Goal: Navigation & Orientation: Find specific page/section

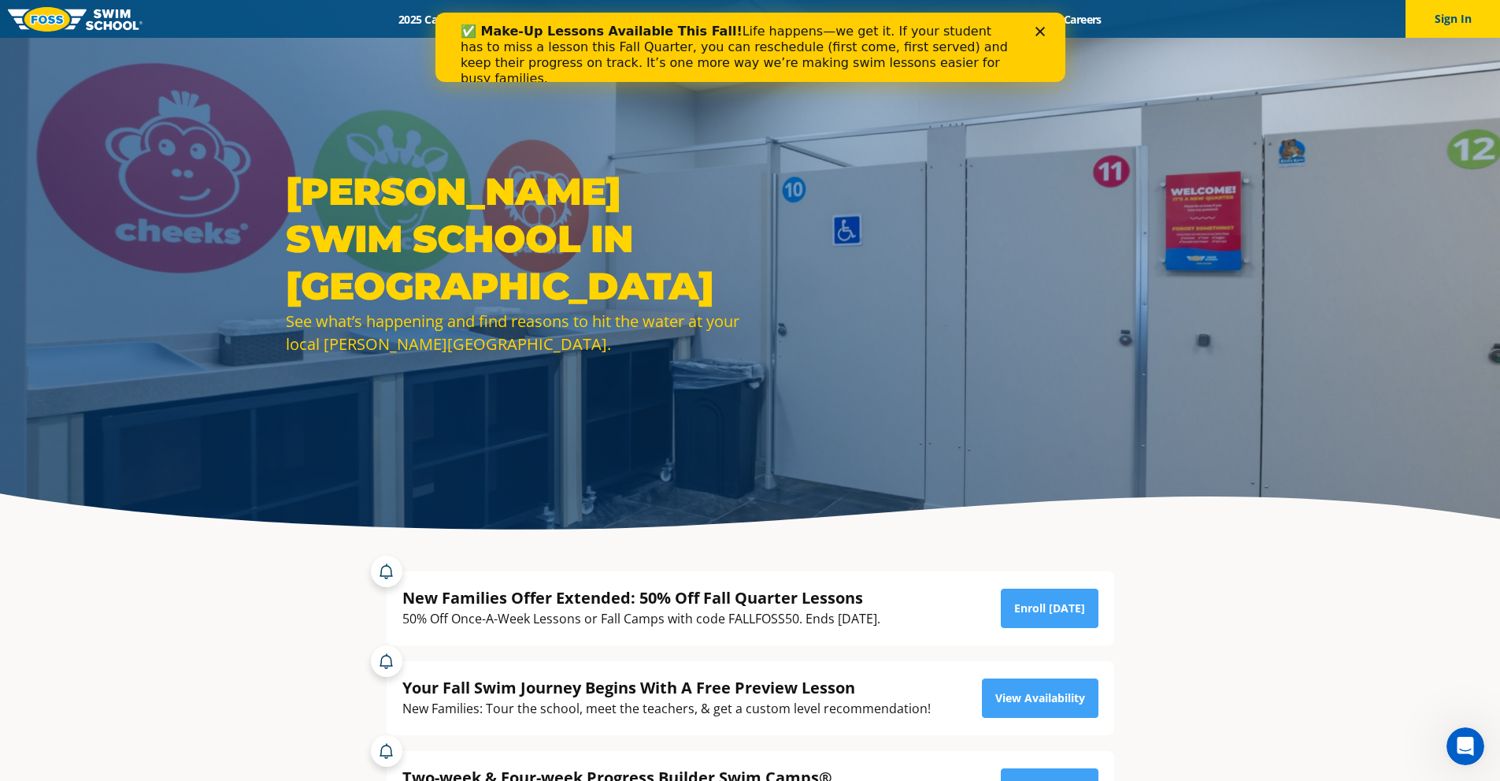
click at [1048, 28] on div "Close" at bounding box center [1043, 31] width 16 height 9
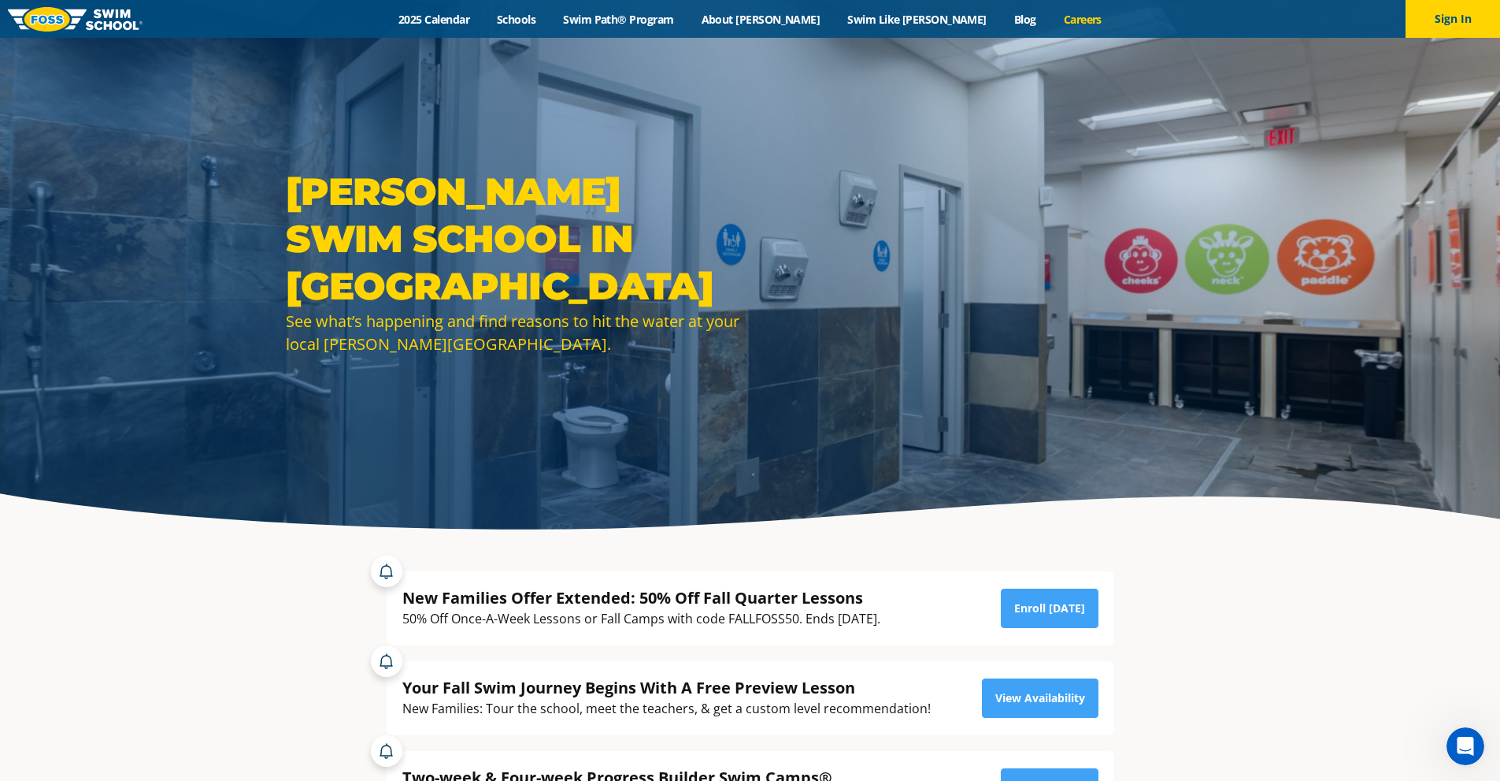
click at [1050, 14] on link "Careers" at bounding box center [1082, 19] width 65 height 15
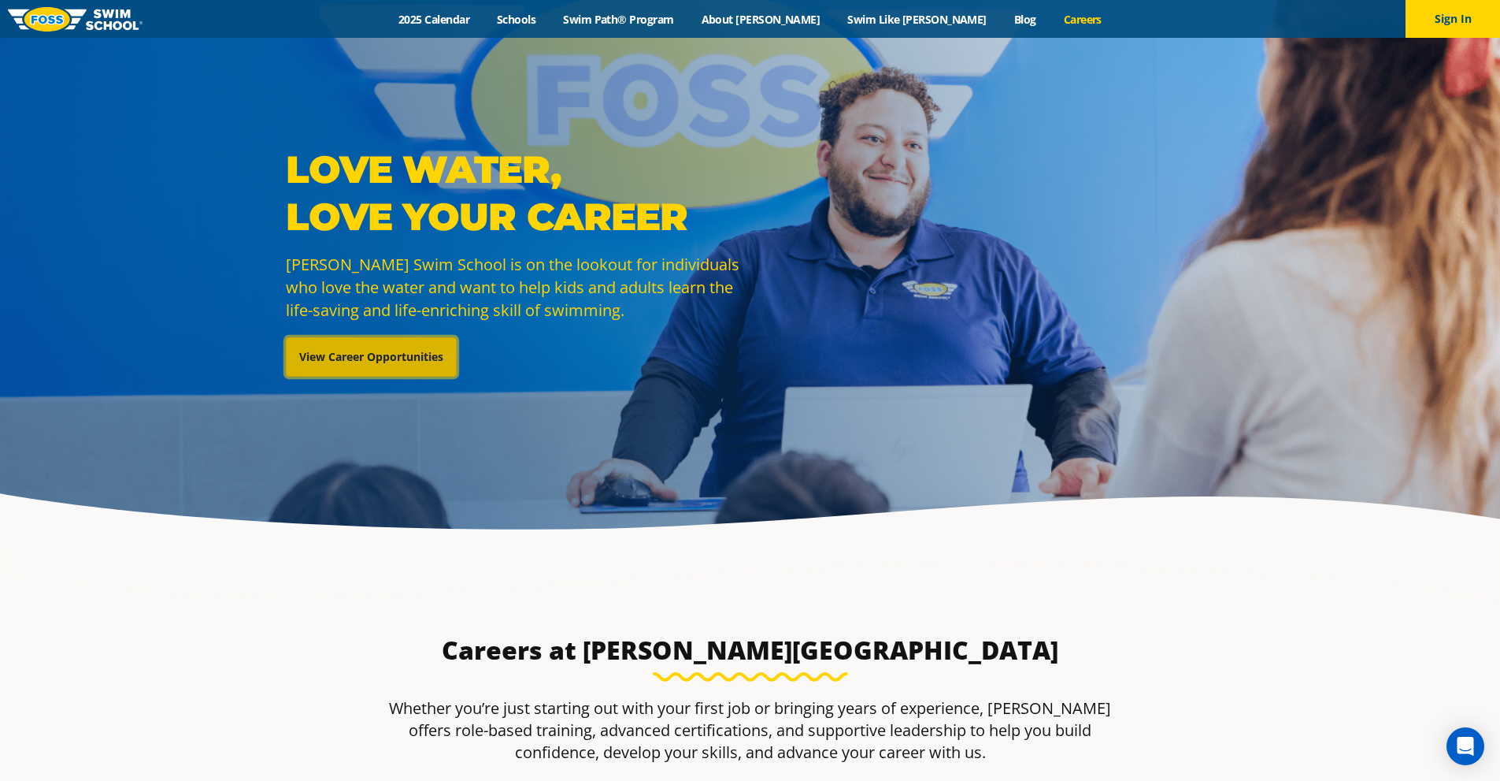
click at [398, 362] on link "View Career Opportunities" at bounding box center [371, 356] width 171 height 39
click at [684, 24] on link "Swim Path® Program" at bounding box center [619, 19] width 138 height 15
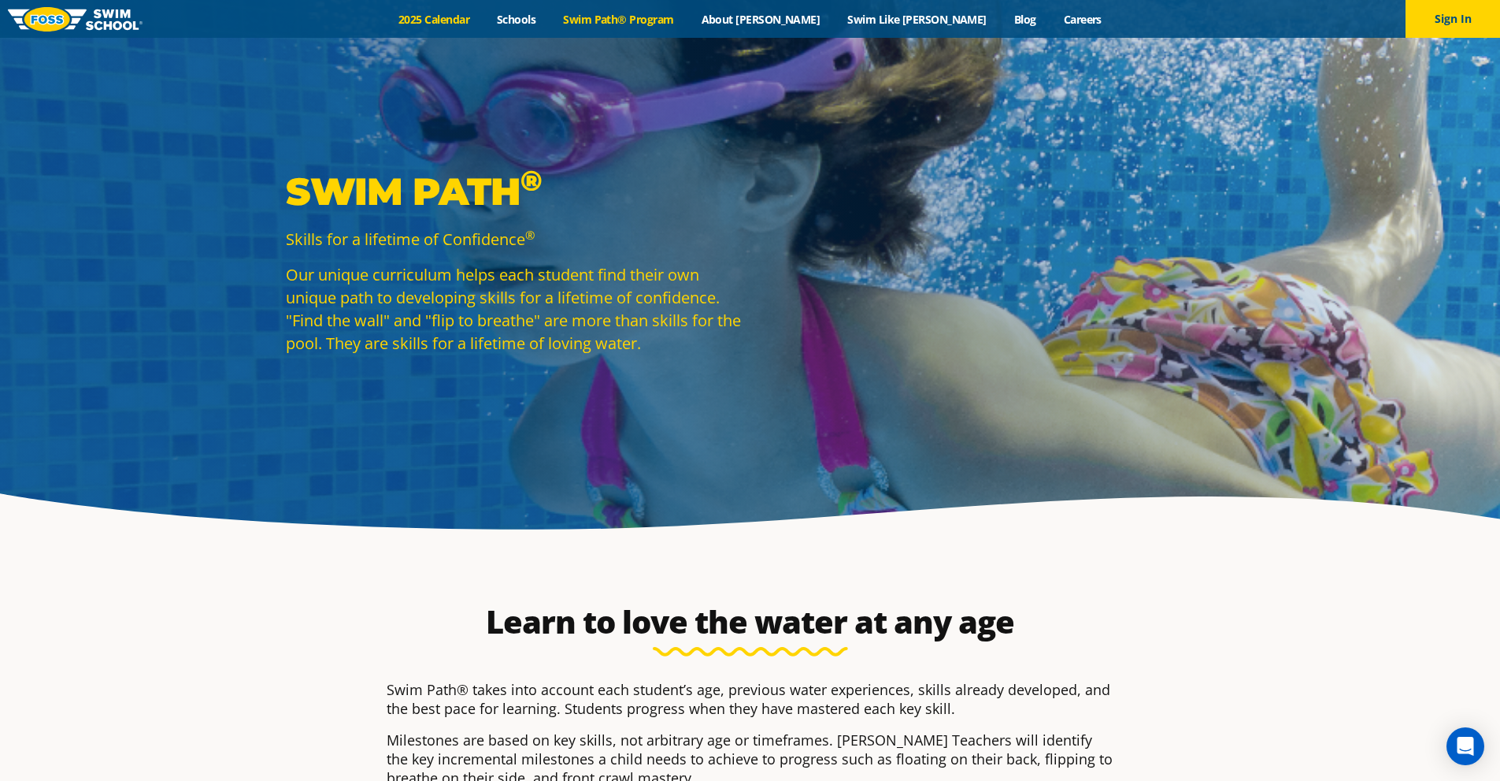
click at [484, 16] on link "2025 Calendar" at bounding box center [434, 19] width 98 height 15
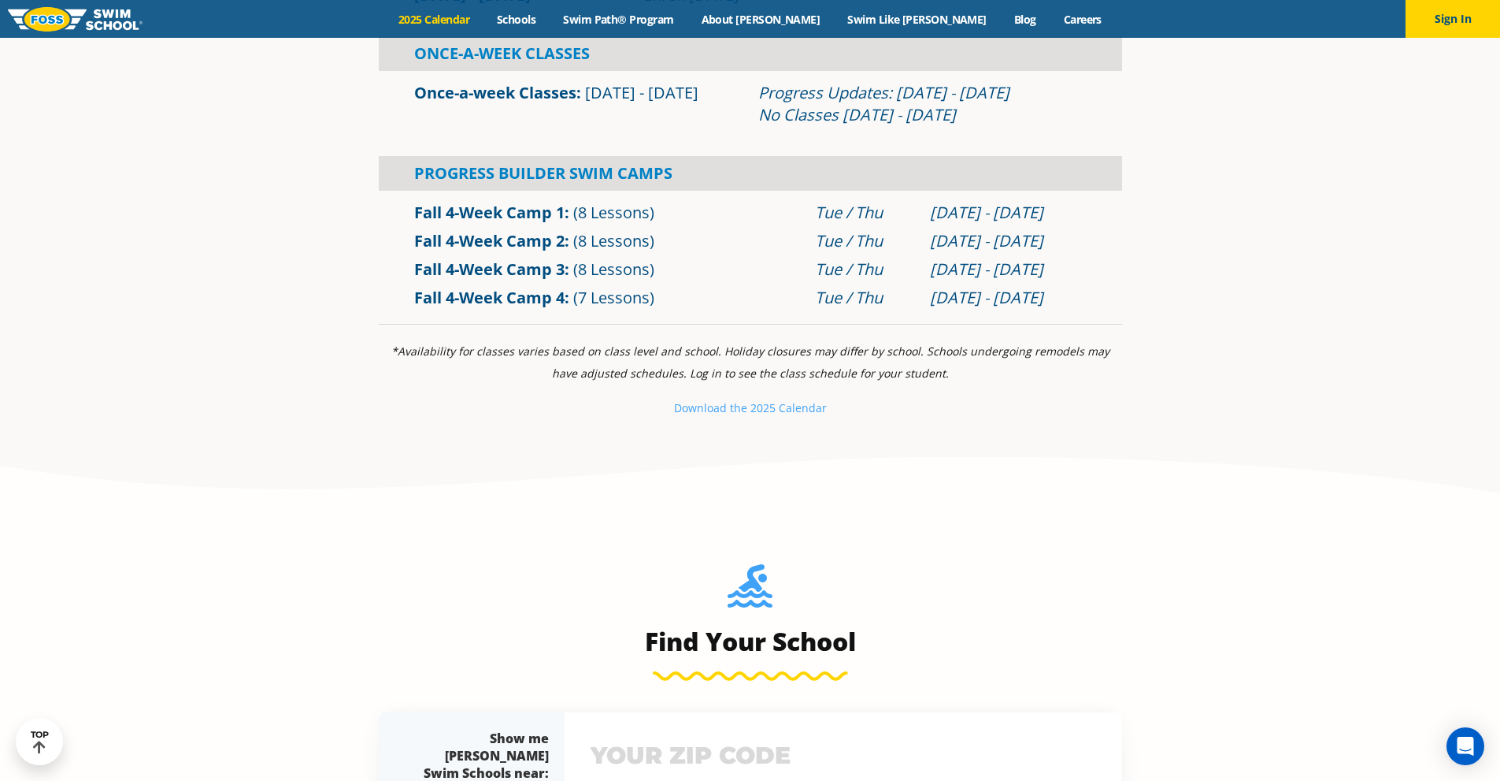
scroll to position [473, 0]
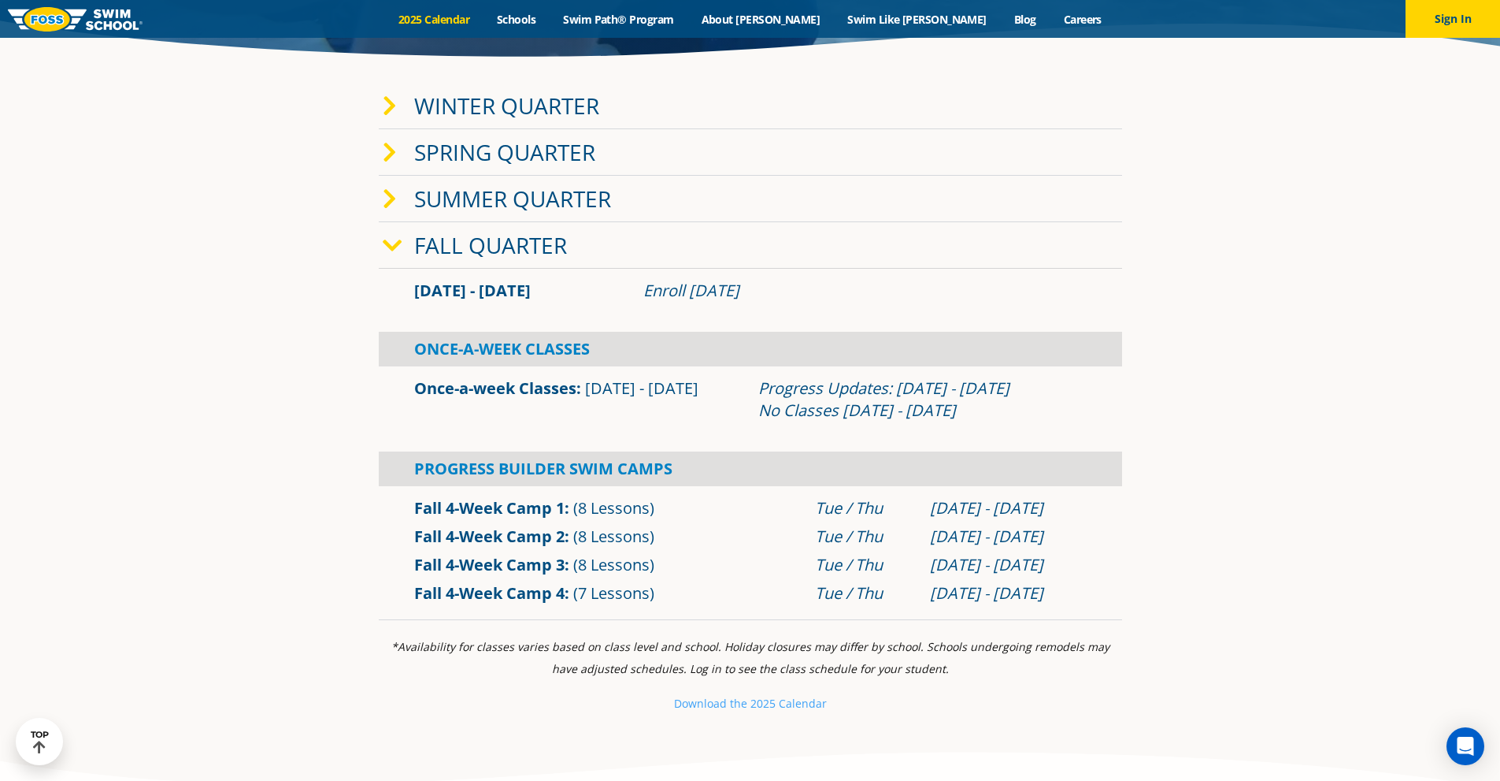
click at [539, 150] on link "Spring Quarter" at bounding box center [504, 152] width 181 height 30
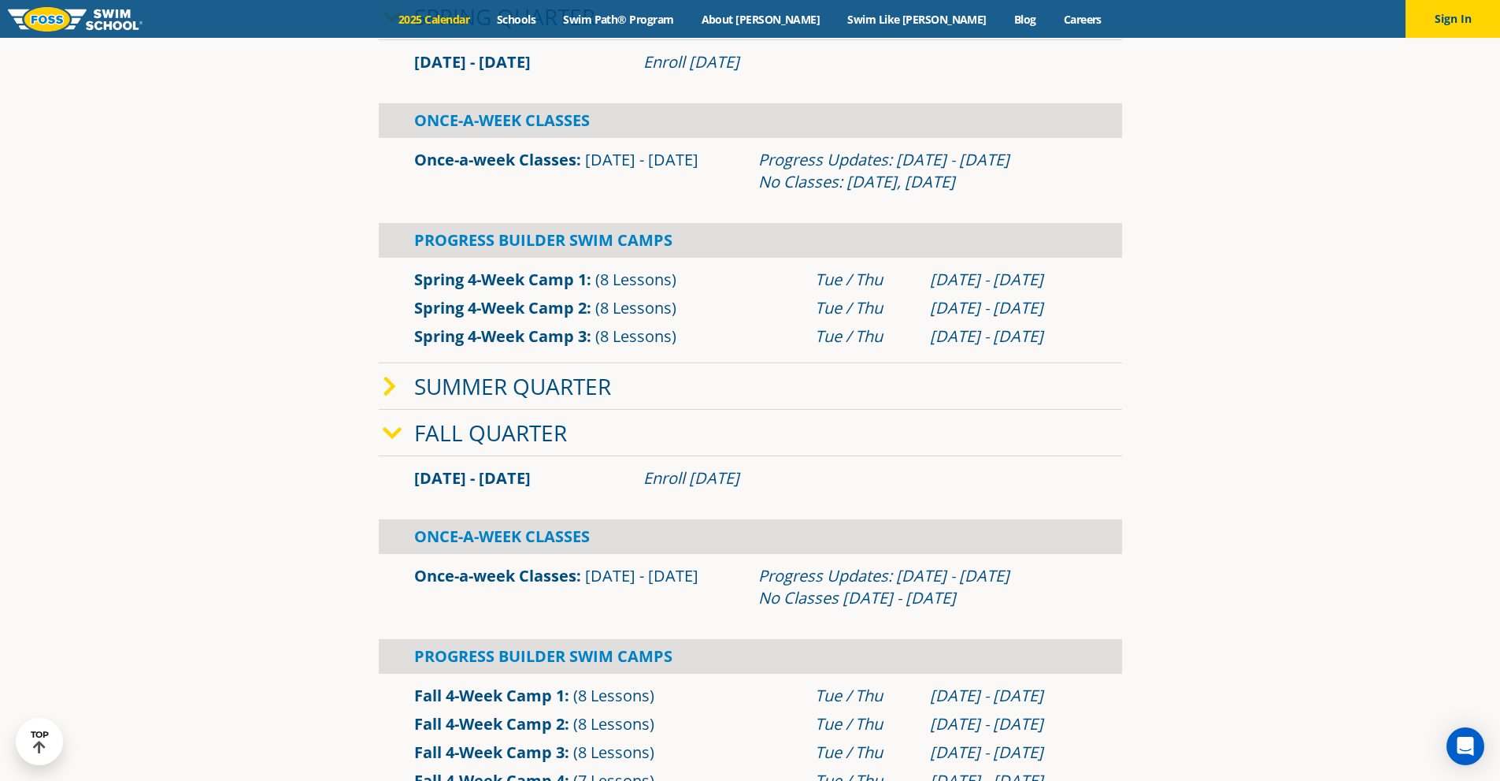
scroll to position [630, 0]
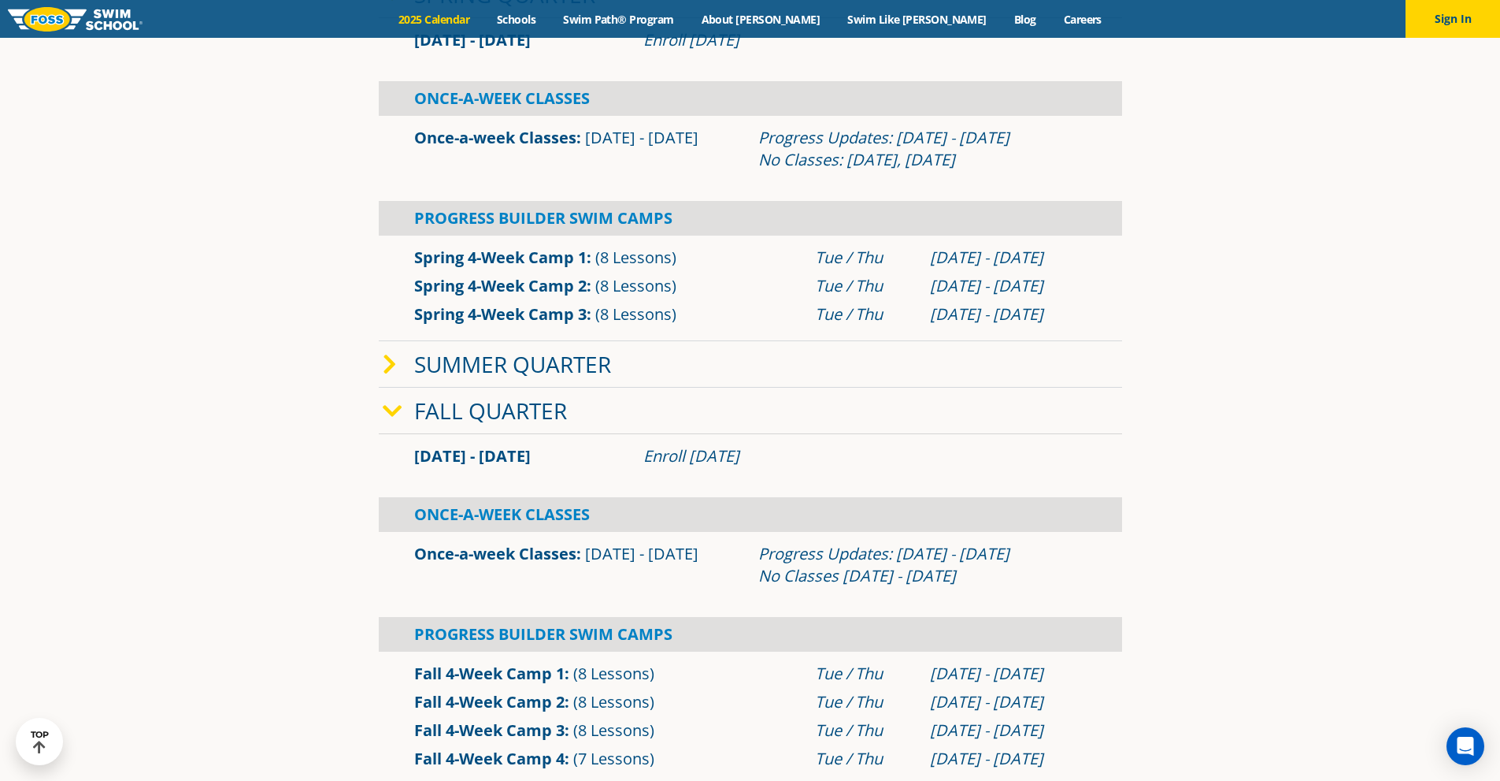
click at [392, 410] on icon at bounding box center [393, 411] width 20 height 22
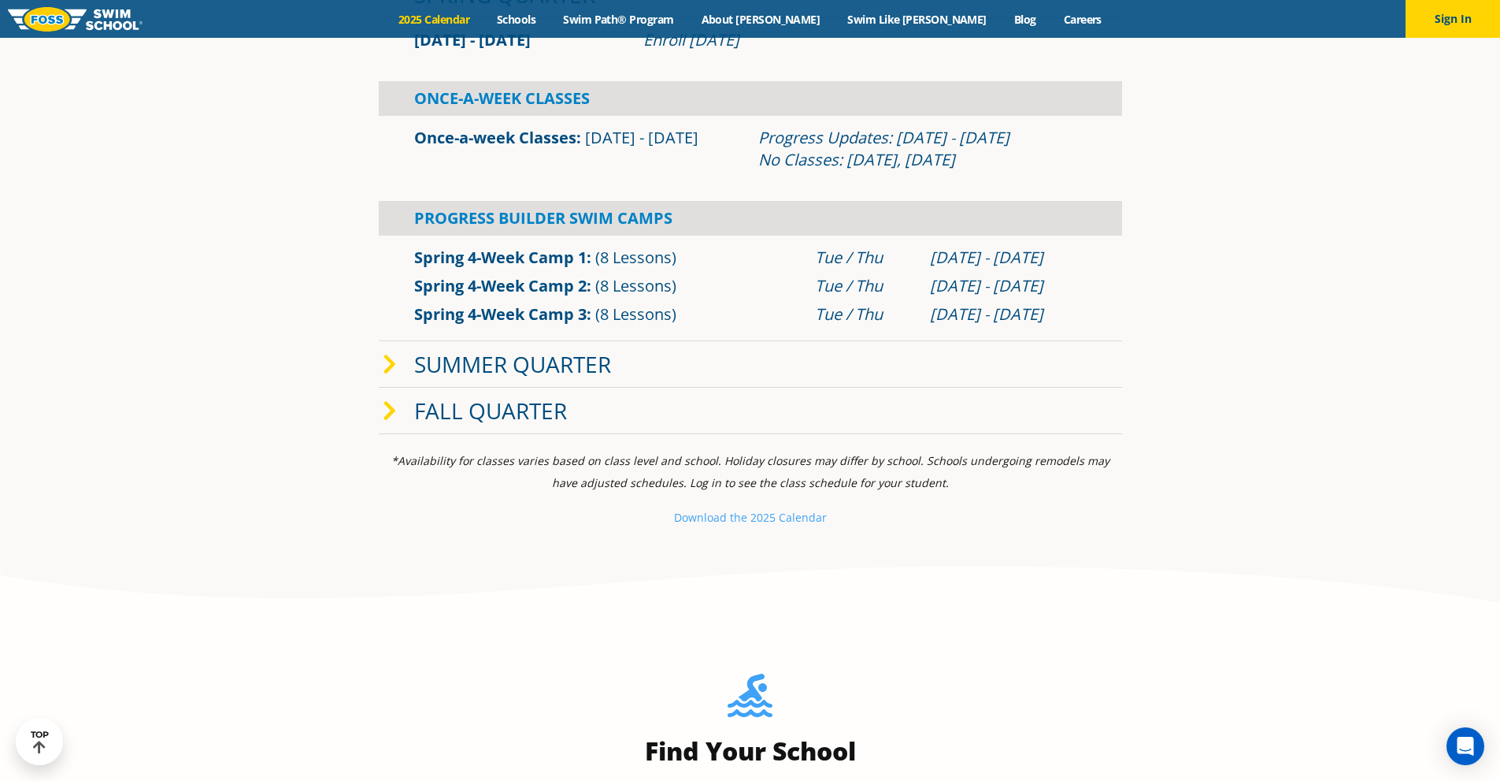
click at [456, 411] on link "Fall Quarter" at bounding box center [490, 410] width 153 height 30
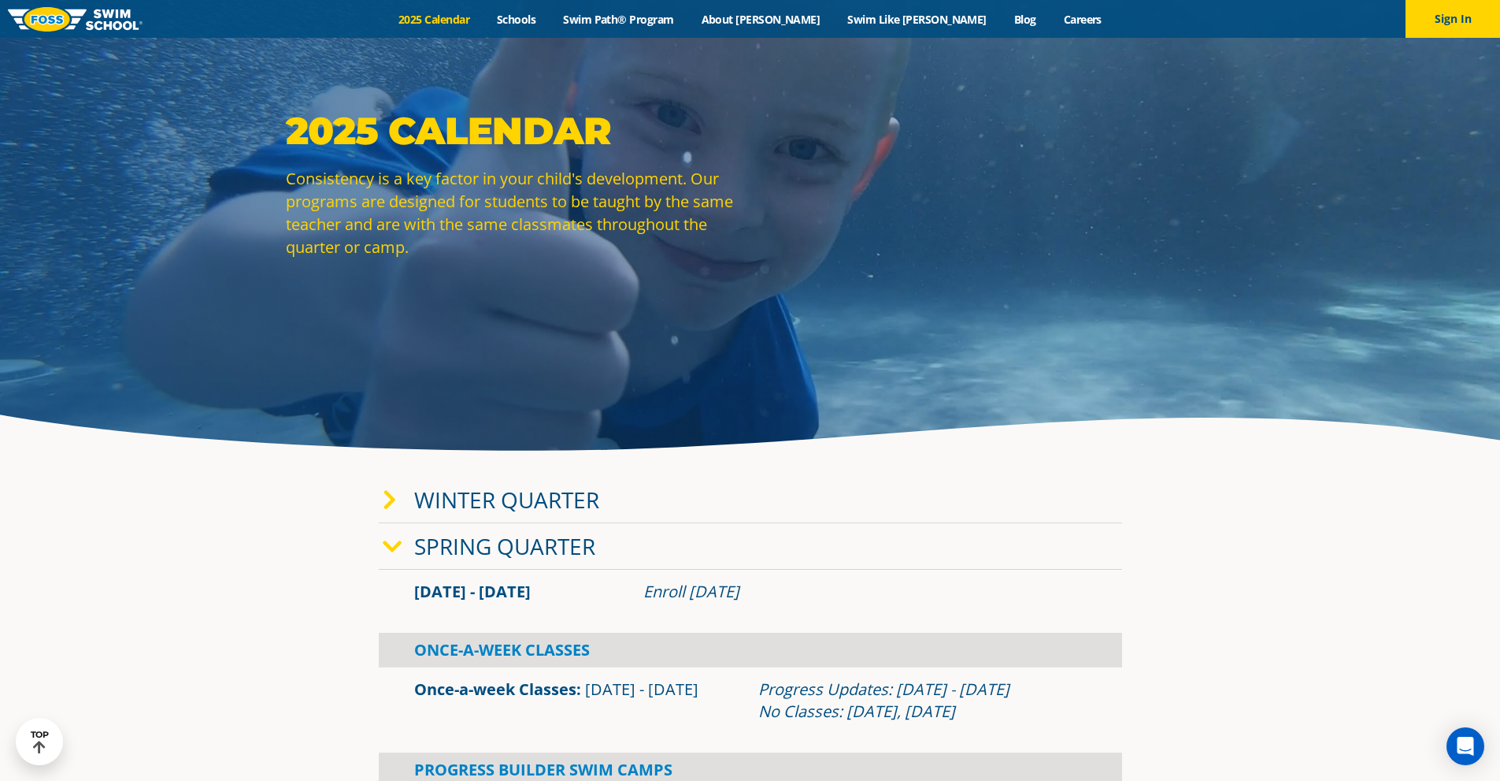
scroll to position [0, 0]
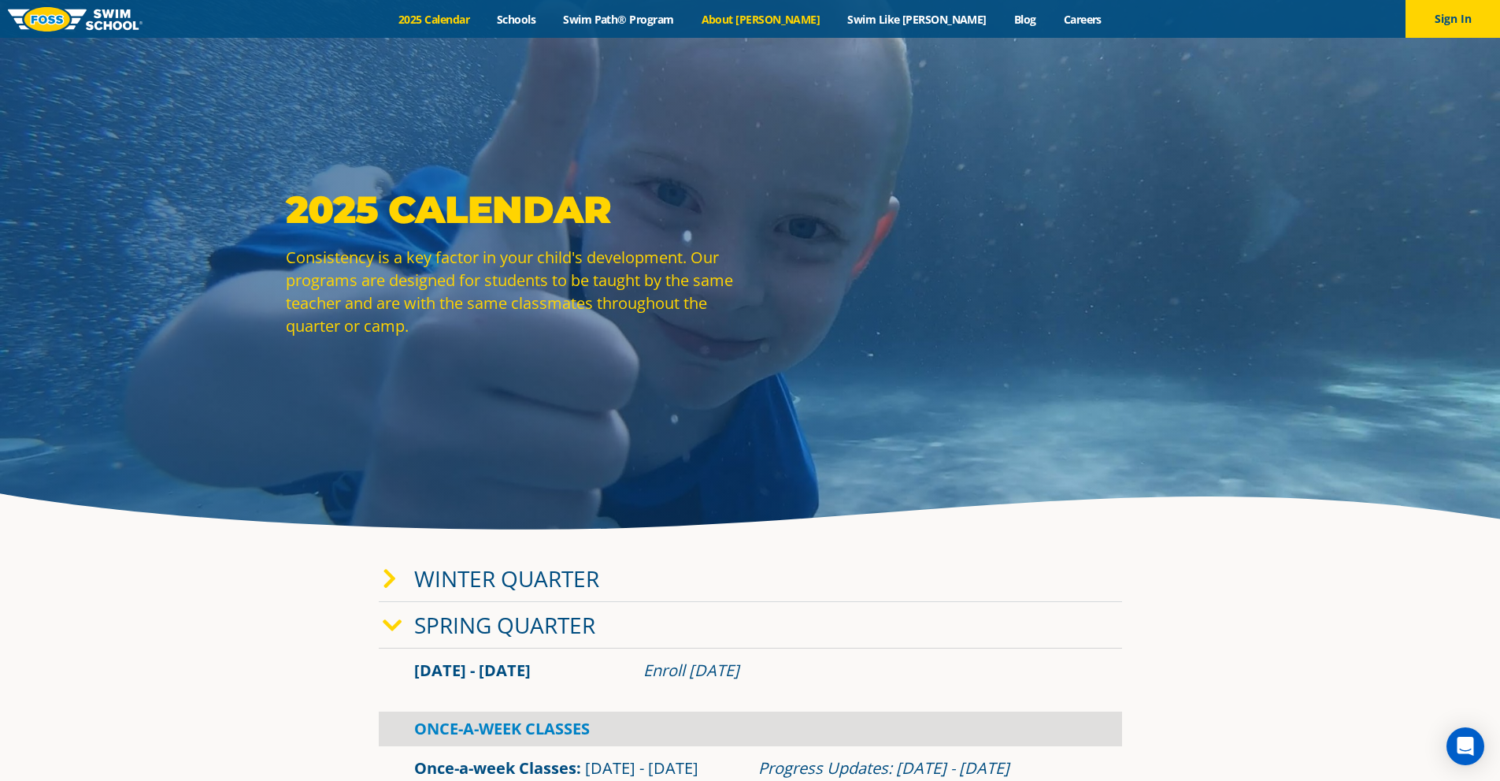
click at [797, 20] on link "About [PERSON_NAME]" at bounding box center [761, 19] width 147 height 15
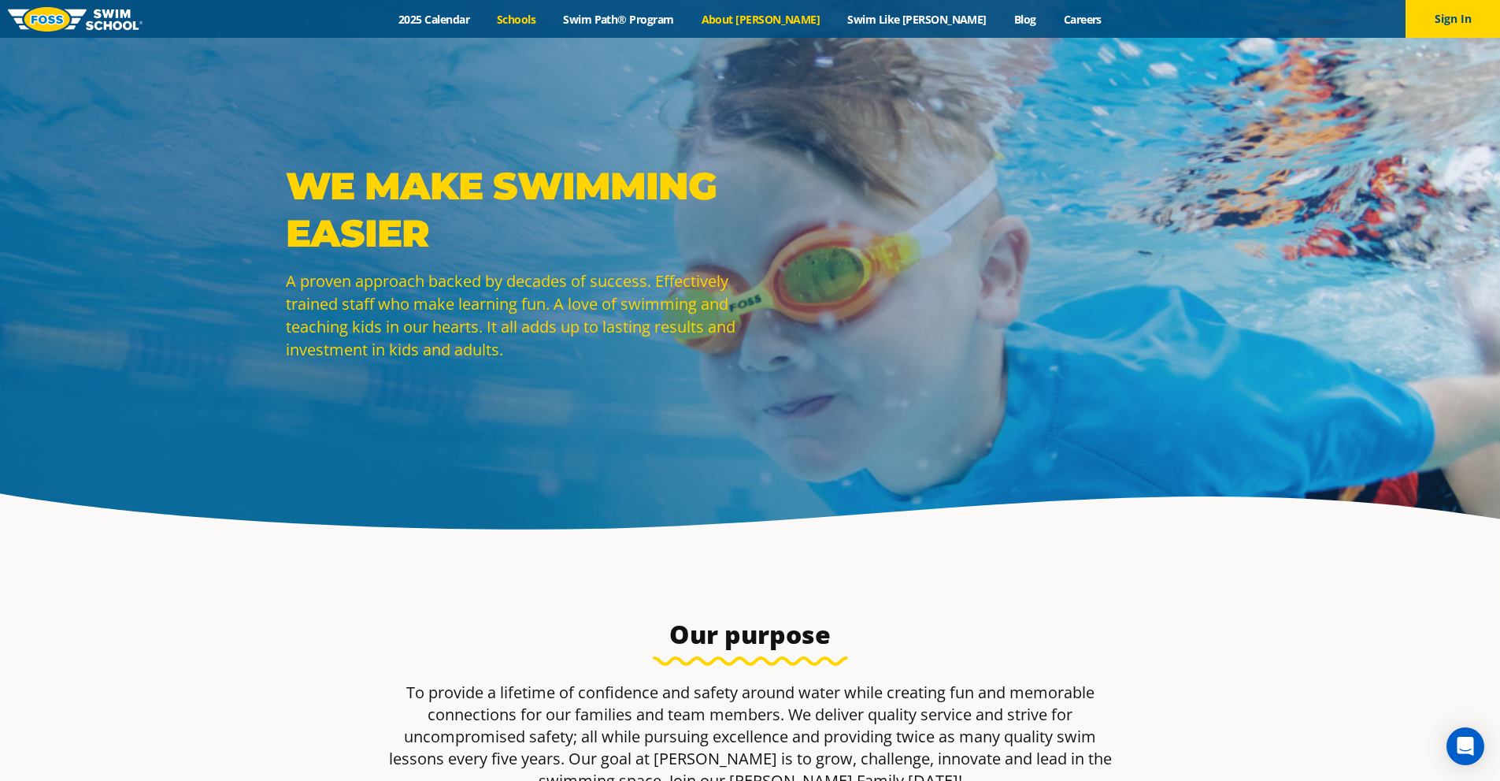
click at [550, 24] on link "Schools" at bounding box center [517, 19] width 66 height 15
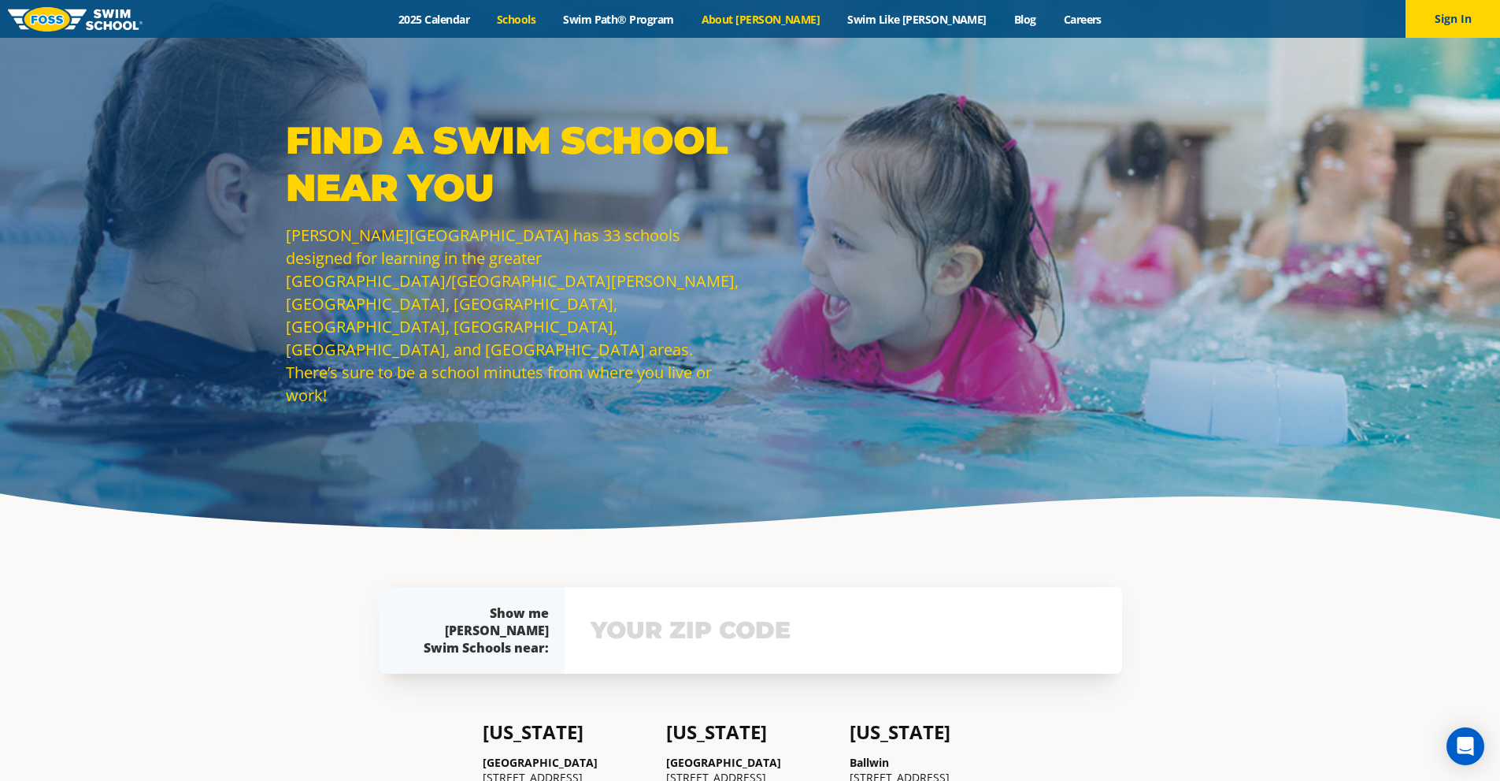
click at [792, 24] on link "About [PERSON_NAME]" at bounding box center [761, 19] width 147 height 15
